Goal: Information Seeking & Learning: Learn about a topic

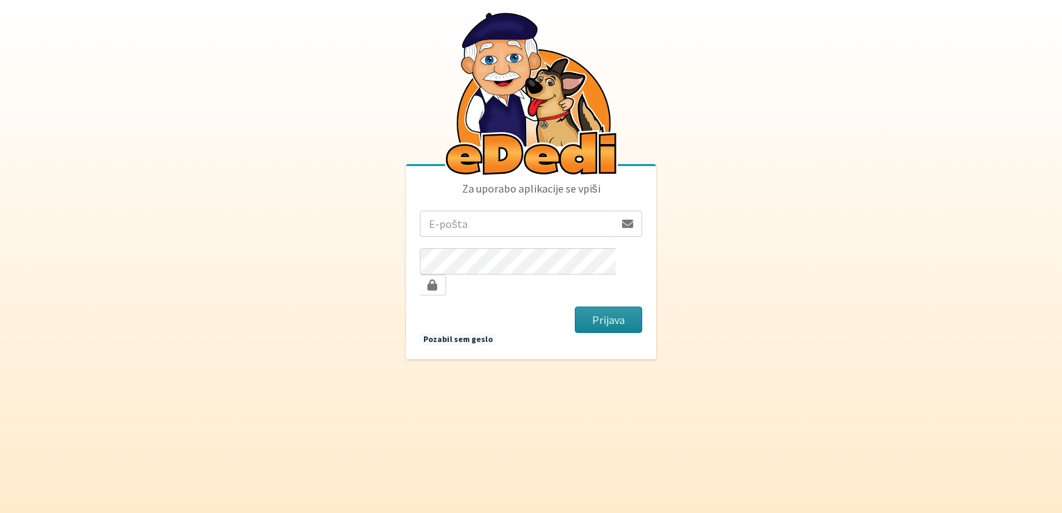
type input "[EMAIL_ADDRESS][DOMAIN_NAME]"
click at [610, 309] on button "Prijava" at bounding box center [608, 320] width 67 height 26
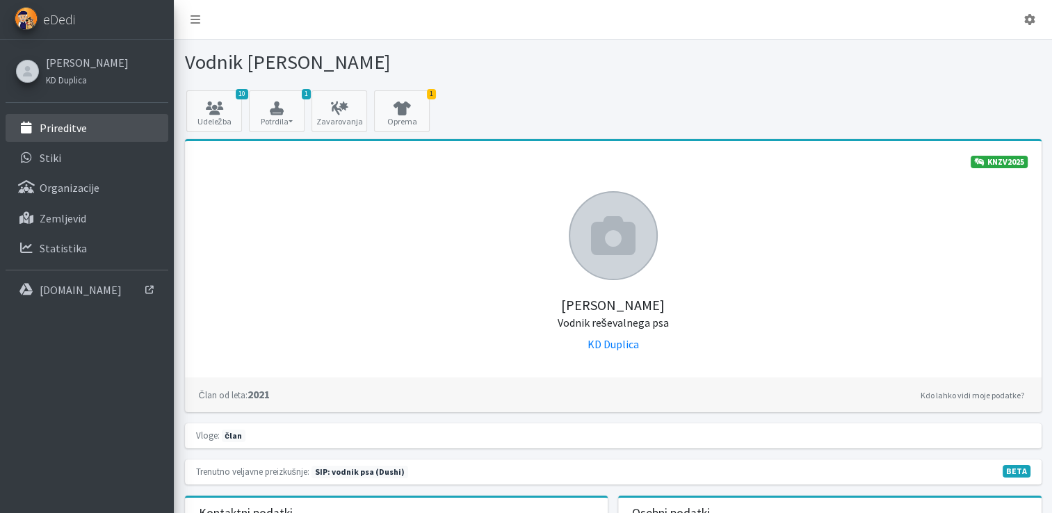
click at [56, 129] on p "Prireditve" at bounding box center [63, 128] width 47 height 14
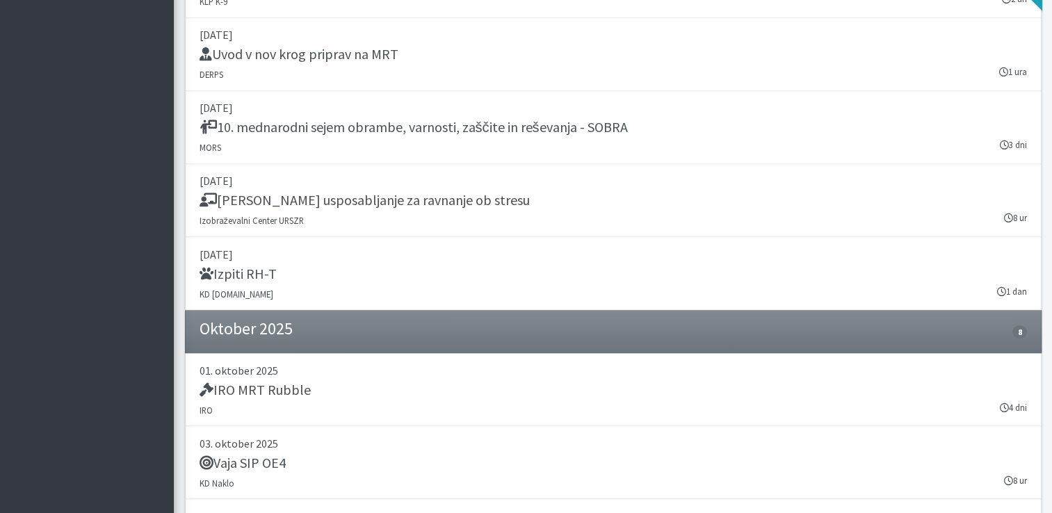
scroll to position [2842, 0]
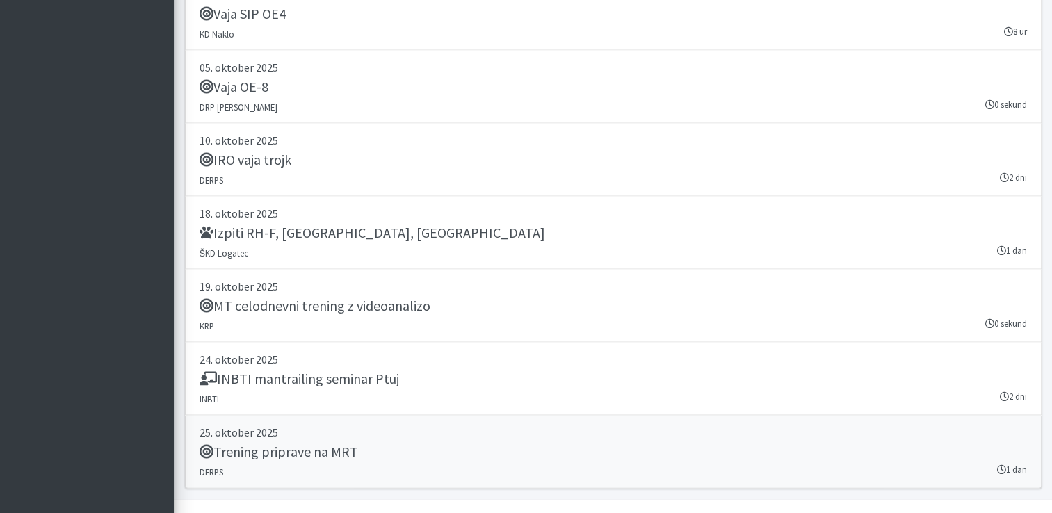
click at [385, 447] on div "Trening priprave na MRT" at bounding box center [613, 453] width 827 height 19
click at [395, 449] on div "Trening priprave na MRT" at bounding box center [613, 453] width 827 height 19
drag, startPoint x: 658, startPoint y: 146, endPoint x: 580, endPoint y: 148, distance: 77.9
click at [580, 152] on div "IRO vaja trojk" at bounding box center [613, 161] width 827 height 19
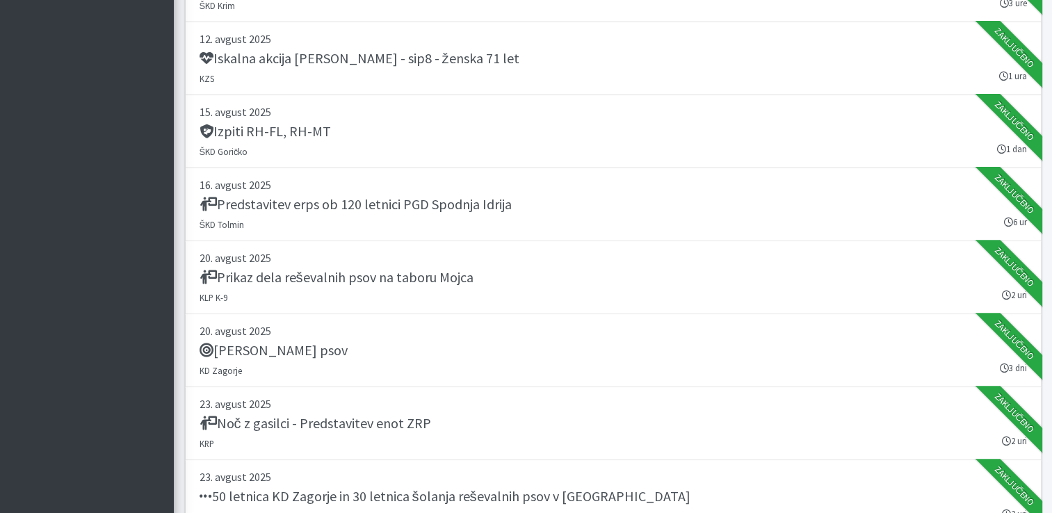
scroll to position [897, 0]
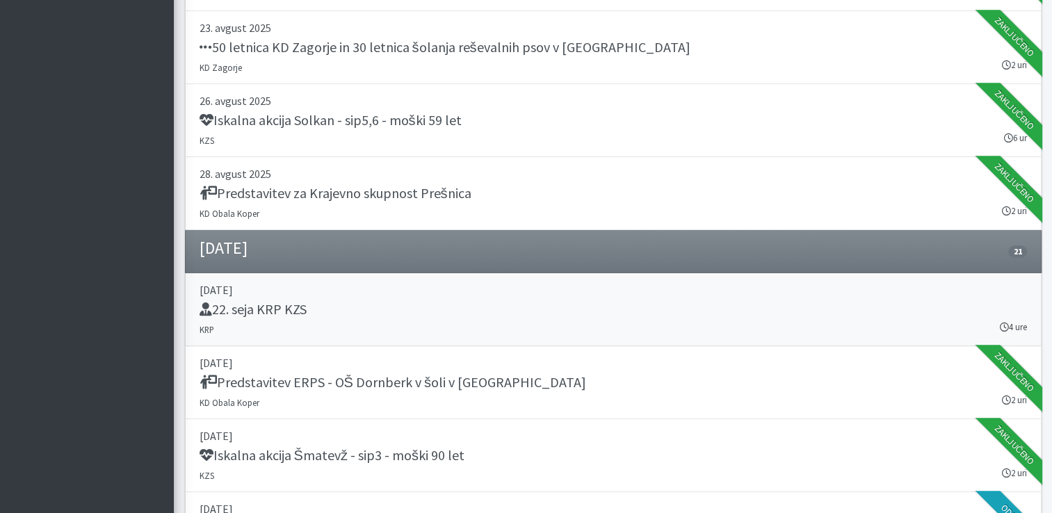
click at [667, 308] on div "22. seja KRP KZS" at bounding box center [613, 310] width 827 height 19
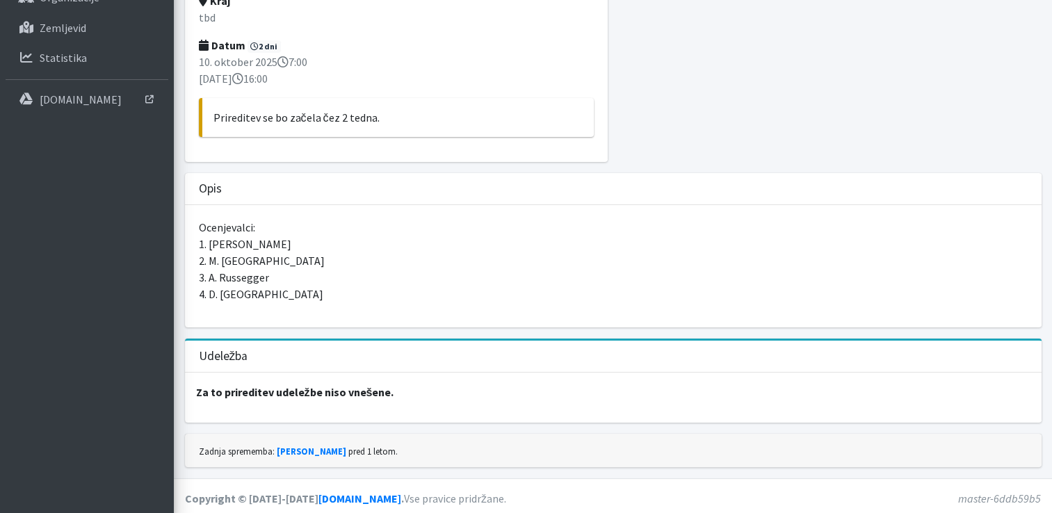
scroll to position [193, 0]
